Goal: Transaction & Acquisition: Obtain resource

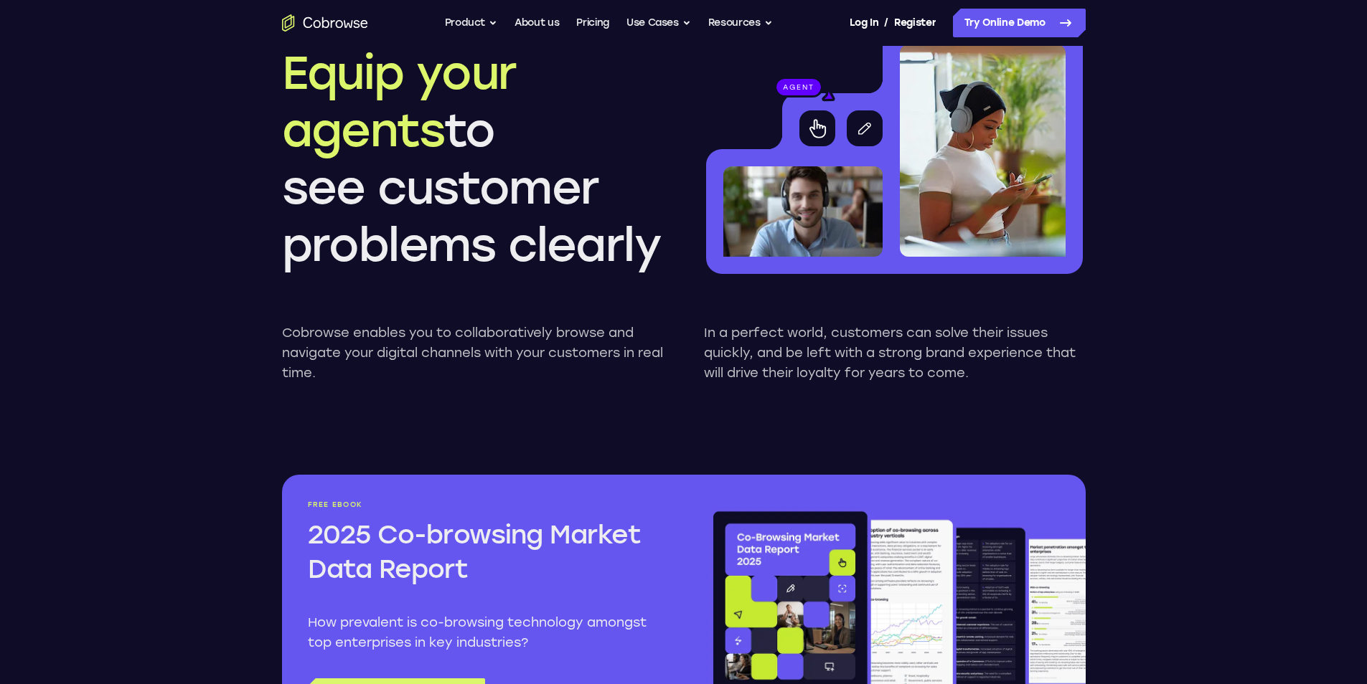
scroll to position [1363, 0]
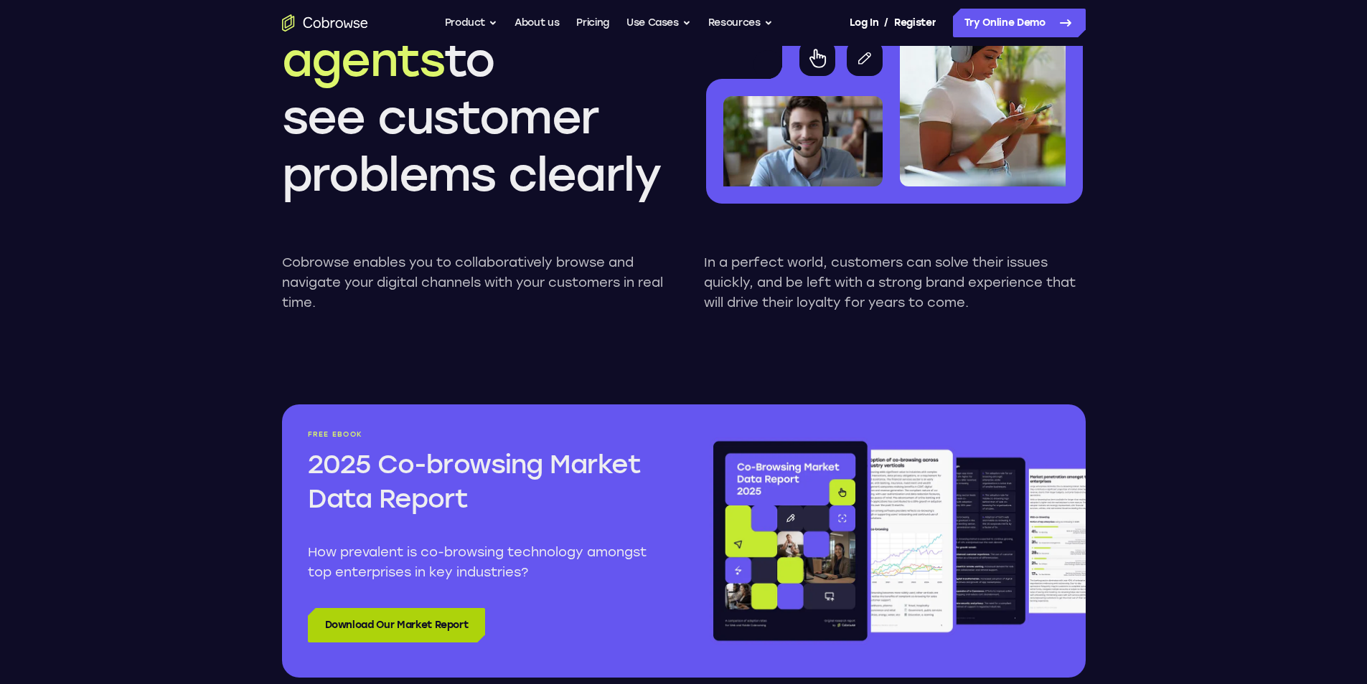
click at [326, 623] on link "Download Our Market Report" at bounding box center [397, 625] width 178 height 34
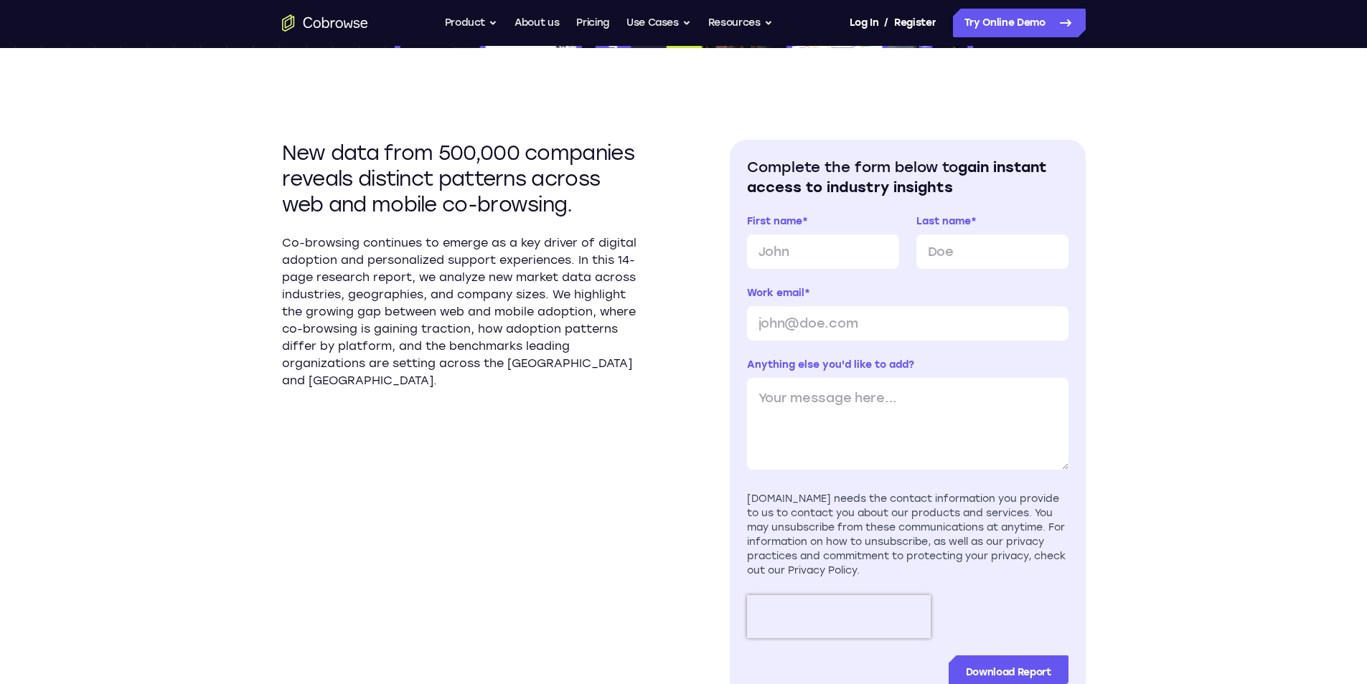
scroll to position [502, 0]
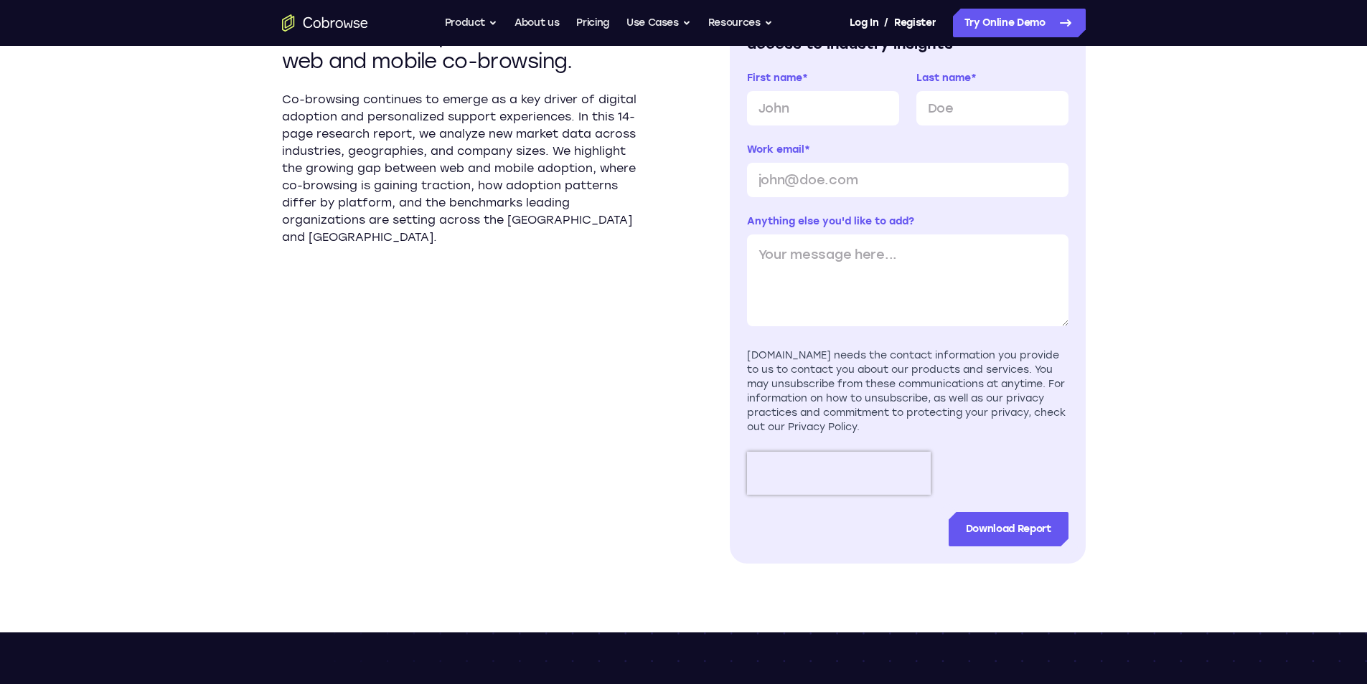
click at [353, 192] on p "Co-browsing continues to emerge as a key driver of digital adoption and persona…" at bounding box center [460, 168] width 356 height 155
click at [999, 164] on input "Work email *" at bounding box center [907, 180] width 321 height 34
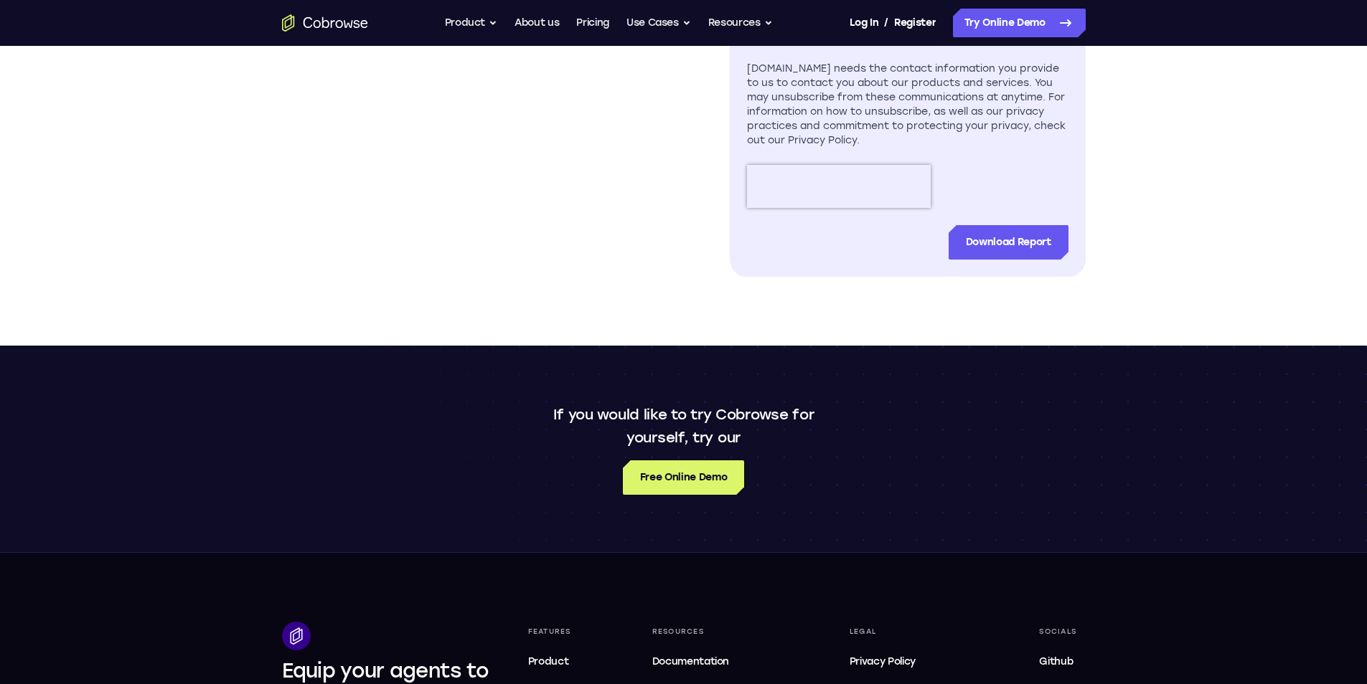
scroll to position [1076, 0]
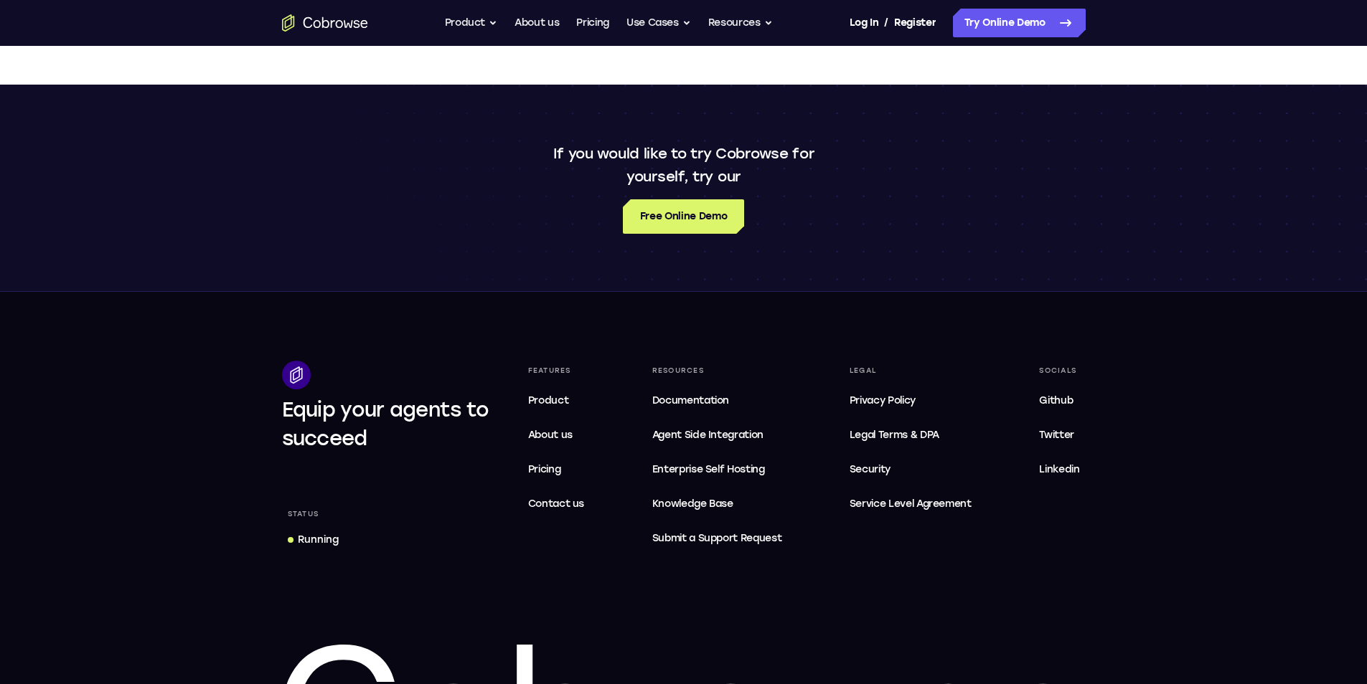
click at [745, 189] on div "If you would like to try Cobrowse for yourself, try our Free Online Demo" at bounding box center [684, 188] width 918 height 92
click at [969, 509] on span "Service Level Agreement" at bounding box center [910, 504] width 122 height 17
